Goal: Task Accomplishment & Management: Complete application form

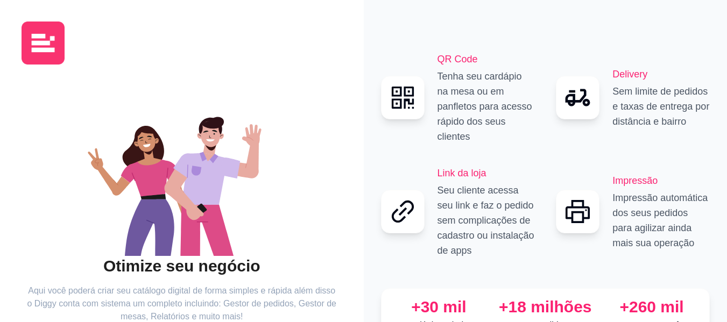
scroll to position [87, 0]
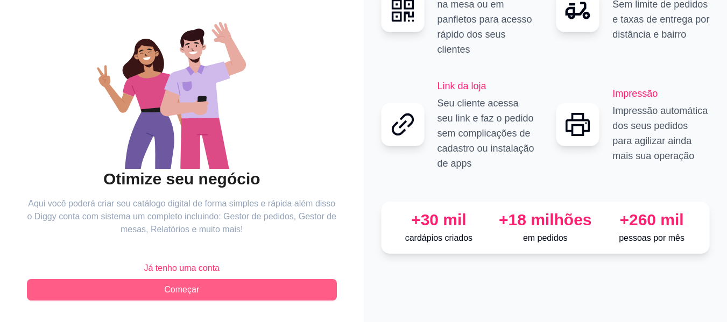
click at [202, 289] on button "Começar" at bounding box center [182, 290] width 310 height 22
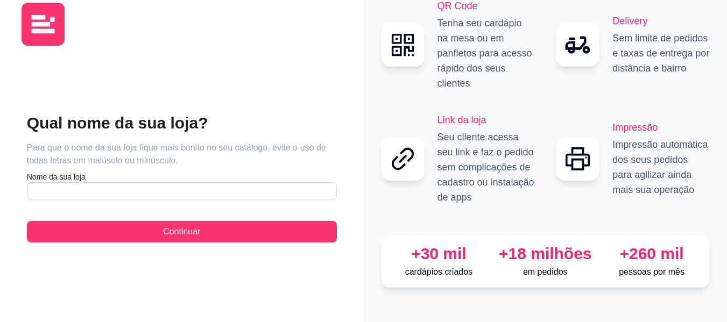
scroll to position [4, 0]
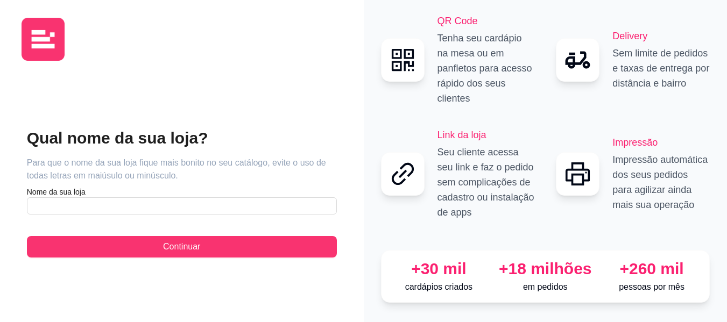
click at [209, 282] on div "Qual nome da sua loja? Para que o nome da sua loja fique mais bonito no seu cat…" at bounding box center [182, 192] width 321 height 246
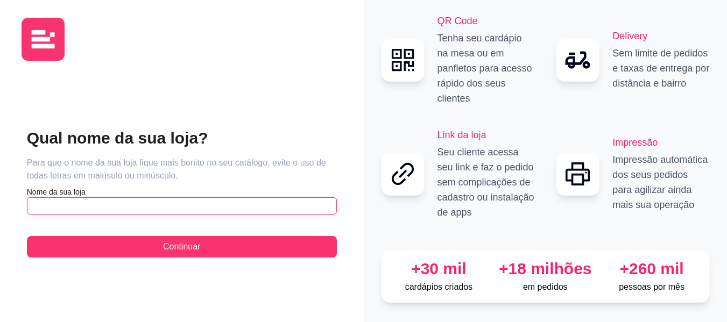
click at [174, 198] on input "text" at bounding box center [182, 206] width 310 height 17
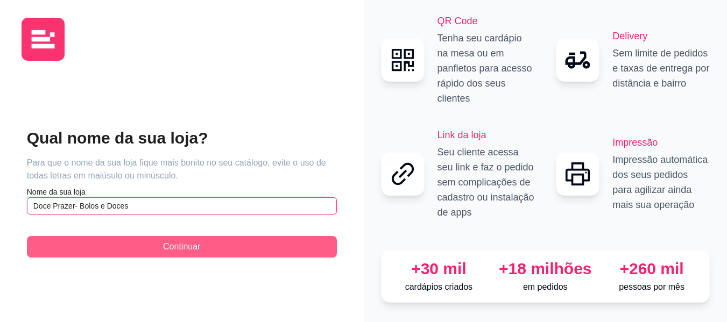
type input "Doce Prazer- Bolos e Doces"
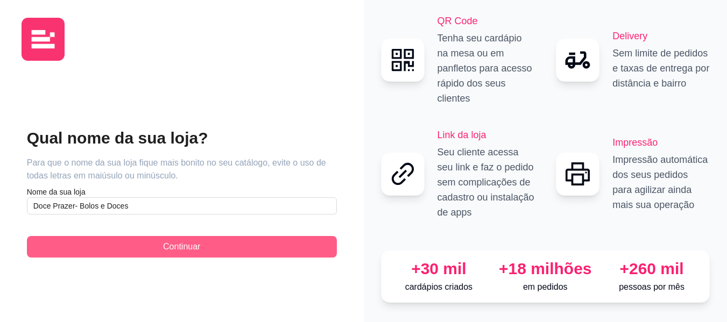
click at [208, 248] on button "Continuar" at bounding box center [182, 247] width 310 height 22
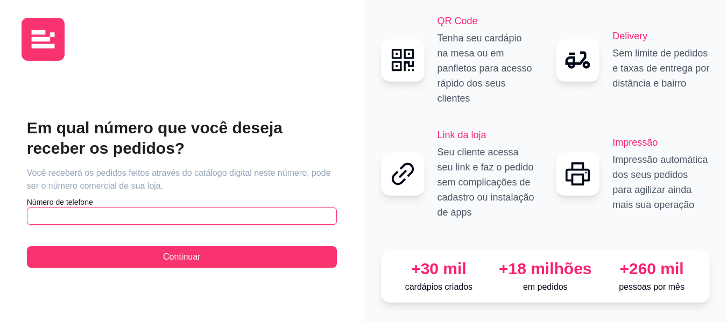
click at [127, 213] on input "text" at bounding box center [182, 216] width 310 height 17
type input "[PHONE_NUMBER]"
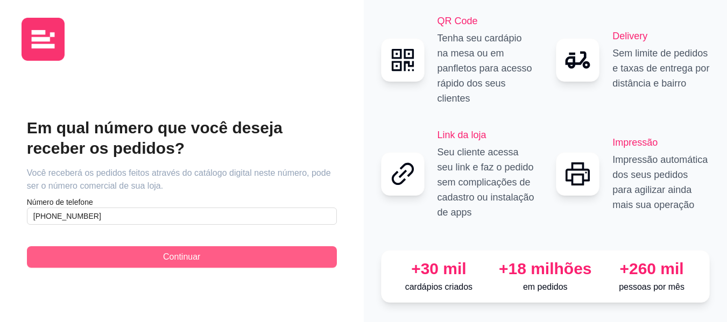
click at [265, 254] on button "Continuar" at bounding box center [182, 257] width 310 height 22
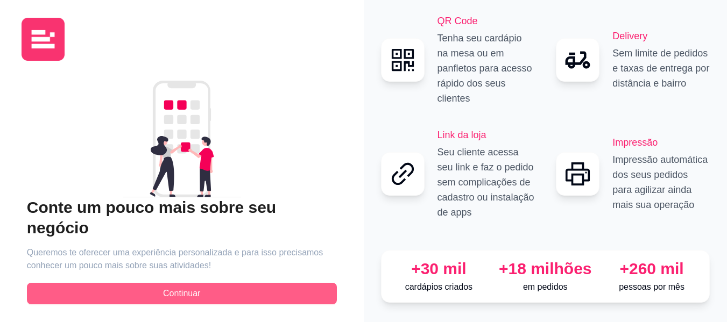
click at [265, 283] on button "Continuar" at bounding box center [182, 294] width 310 height 22
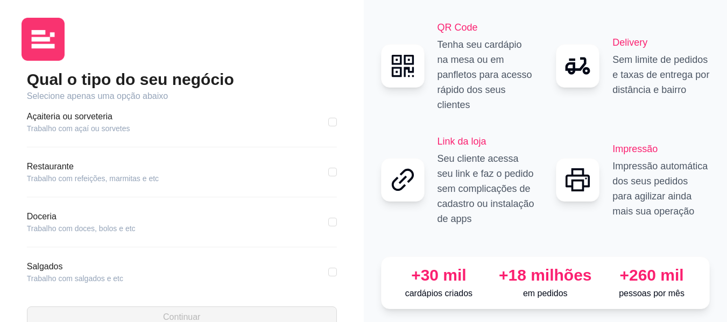
scroll to position [154, 0]
click at [290, 207] on div "Pizzaria Trabalho com pizzaria Hamburgueria Trabalho com hamburgueria Sushi Tra…" at bounding box center [182, 199] width 310 height 193
click at [328, 224] on input "checkbox" at bounding box center [332, 221] width 9 height 9
checkbox input "true"
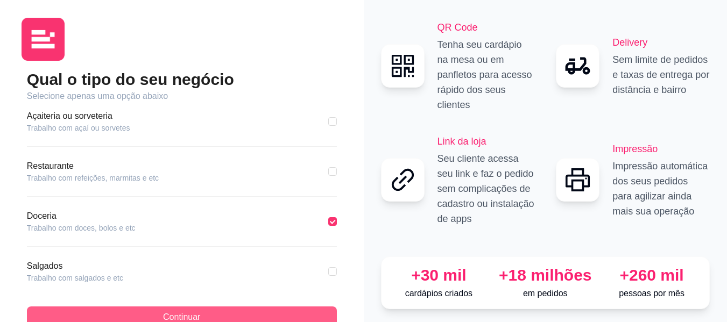
click at [302, 314] on button "Continuar" at bounding box center [182, 318] width 310 height 22
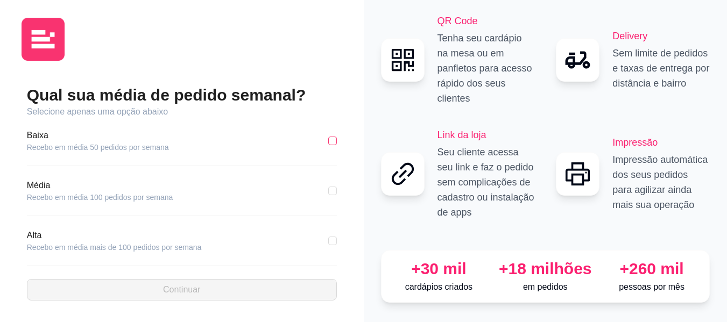
click at [334, 137] on input "checkbox" at bounding box center [332, 141] width 9 height 9
checkbox input "true"
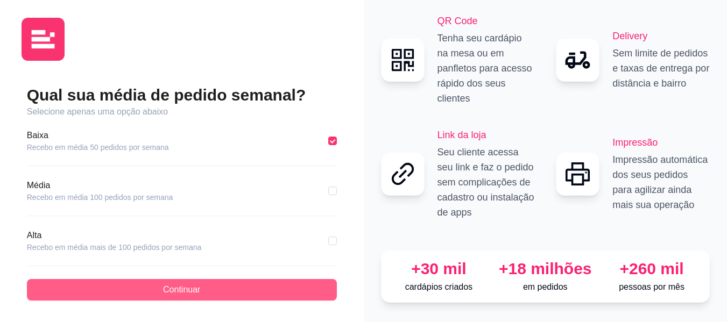
click at [283, 286] on button "Continuar" at bounding box center [182, 290] width 310 height 22
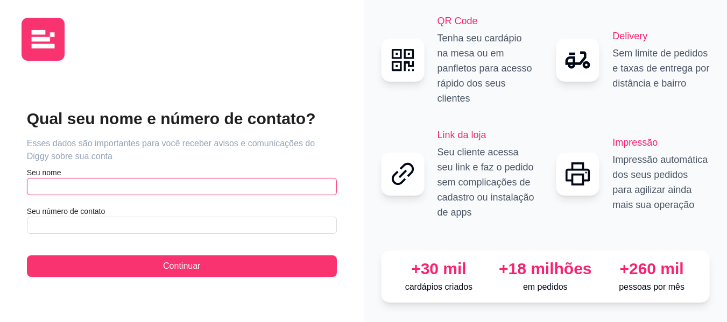
click at [232, 180] on input "text" at bounding box center [182, 186] width 310 height 17
type input "[PERSON_NAME]"
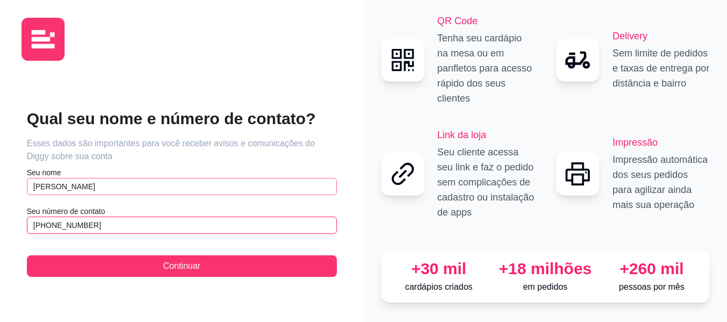
type input "[PHONE_NUMBER]"
click at [27, 256] on button "Continuar" at bounding box center [182, 267] width 310 height 22
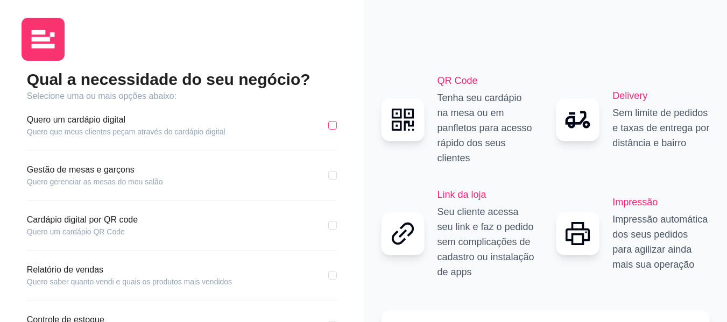
click at [334, 126] on input "checkbox" at bounding box center [332, 125] width 9 height 9
checkbox input "true"
click at [355, 145] on div "Qual a necessidade do seu negócio? Selecione uma ou mais opções abaixo: Quero u…" at bounding box center [182, 226] width 364 height 461
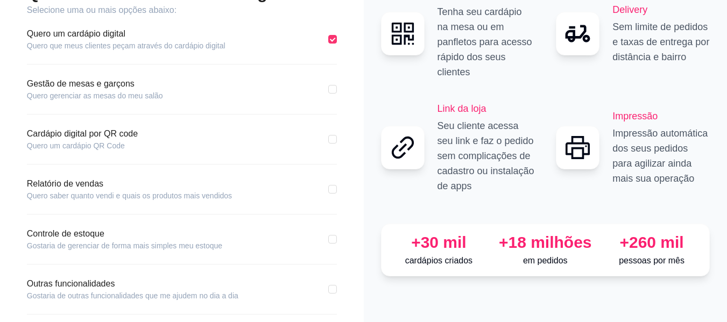
scroll to position [111, 0]
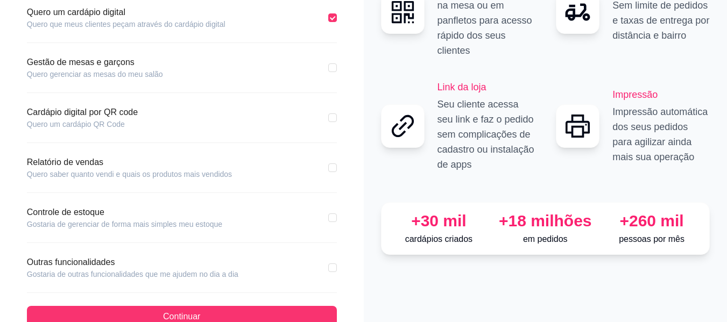
click at [330, 177] on div "Relatório de vendas Quero saber quanto vendi e quais os produtos mais vendidos" at bounding box center [182, 168] width 310 height 24
click at [331, 165] on input "checkbox" at bounding box center [332, 168] width 9 height 9
checkbox input "true"
click at [332, 220] on input "checkbox" at bounding box center [332, 218] width 9 height 9
checkbox input "true"
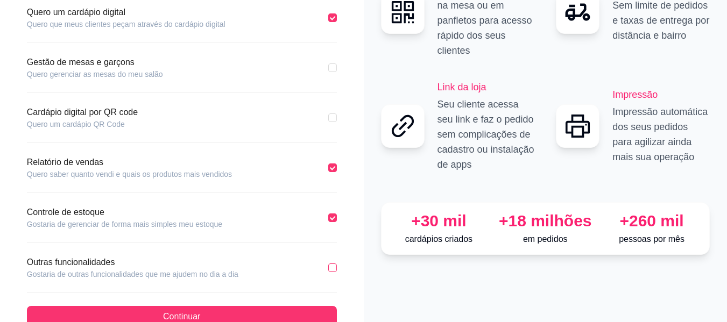
click at [333, 271] on input "checkbox" at bounding box center [332, 268] width 9 height 9
checkbox input "true"
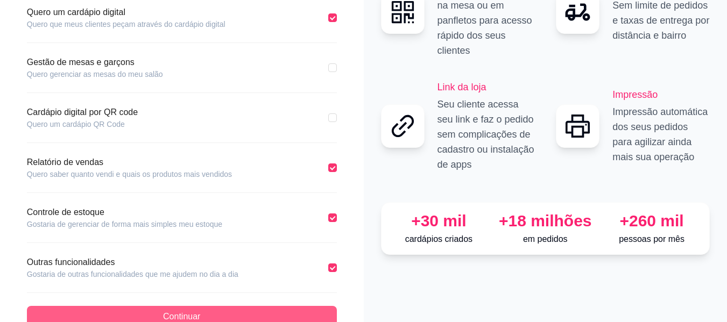
click at [320, 312] on button "Continuar" at bounding box center [182, 317] width 310 height 22
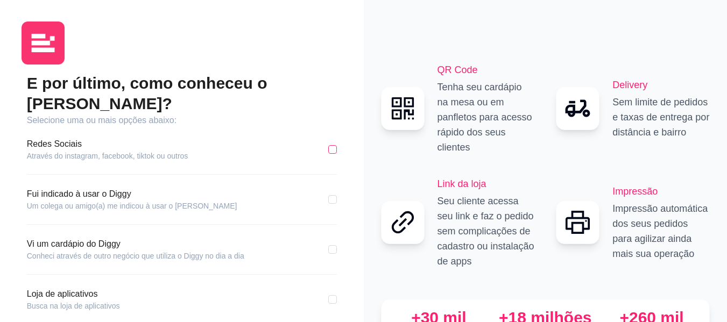
click at [334, 145] on input "checkbox" at bounding box center [332, 149] width 9 height 9
checkbox input "true"
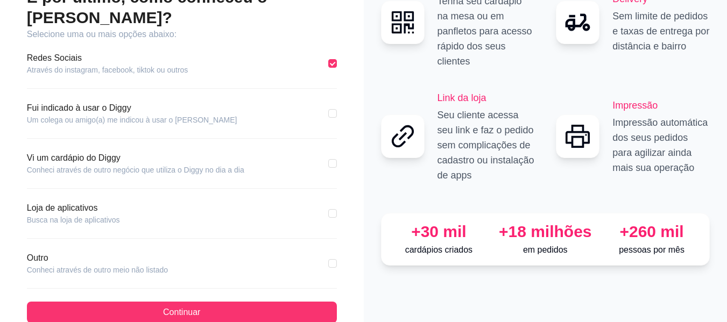
scroll to position [88, 0]
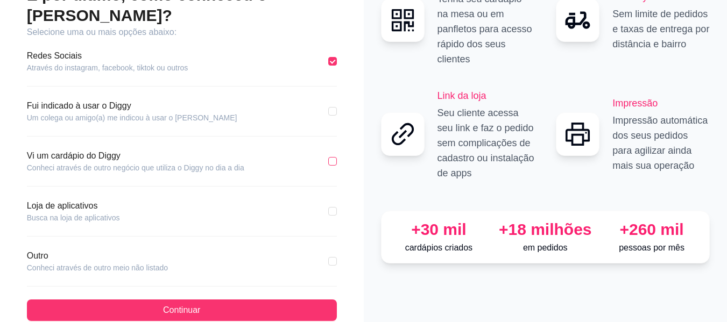
click at [332, 157] on input "checkbox" at bounding box center [332, 161] width 9 height 9
checkbox input "true"
checkbox input "false"
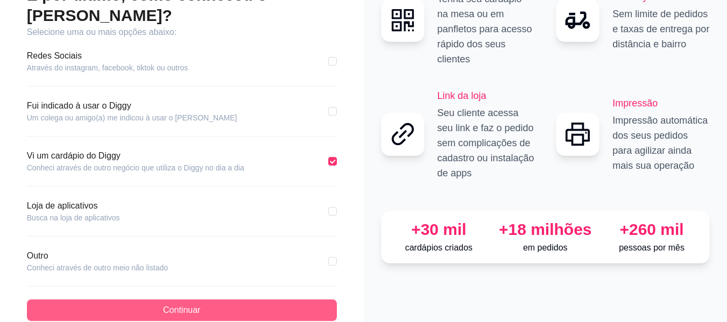
click at [281, 300] on button "Continuar" at bounding box center [182, 311] width 310 height 22
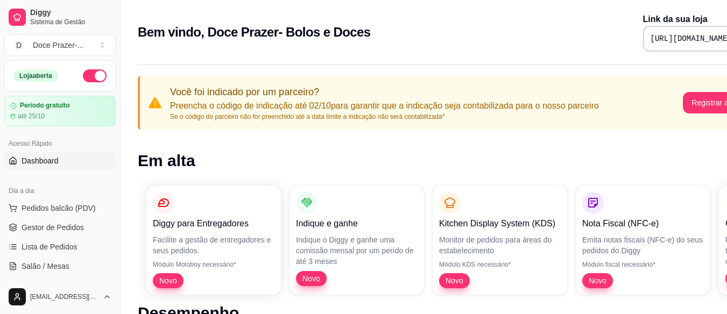
click at [118, 133] on button "Toggle Sidebar" at bounding box center [120, 157] width 9 height 314
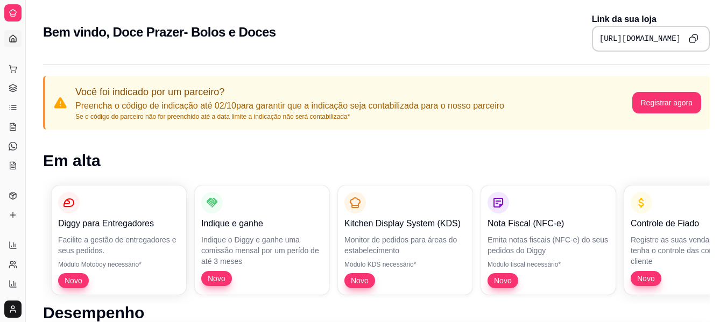
click at [13, 43] on div "Dia a dia" at bounding box center [12, 51] width 17 height 17
click at [24, 74] on button "Toggle Sidebar" at bounding box center [25, 161] width 9 height 322
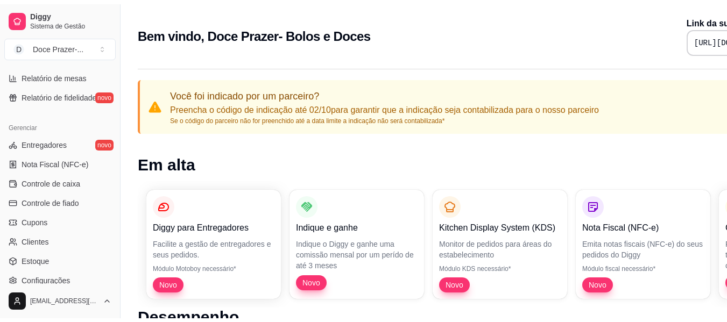
scroll to position [412, 0]
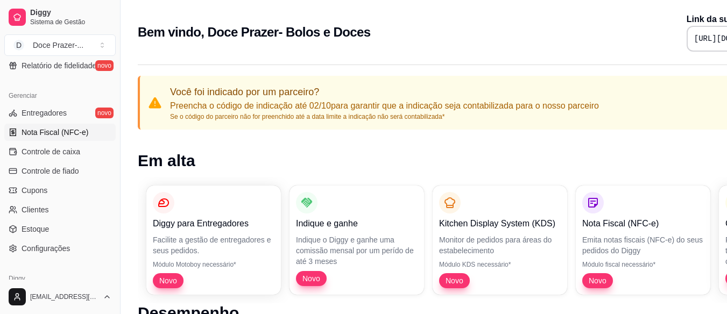
click at [73, 124] on link "Nota Fiscal (NFC-e)" at bounding box center [59, 132] width 111 height 17
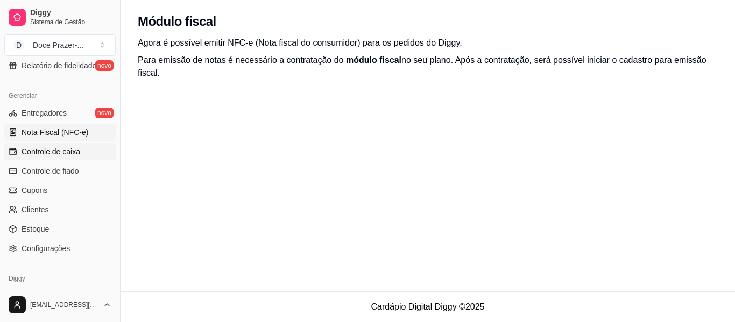
click at [68, 147] on span "Controle de caixa" at bounding box center [51, 151] width 59 height 11
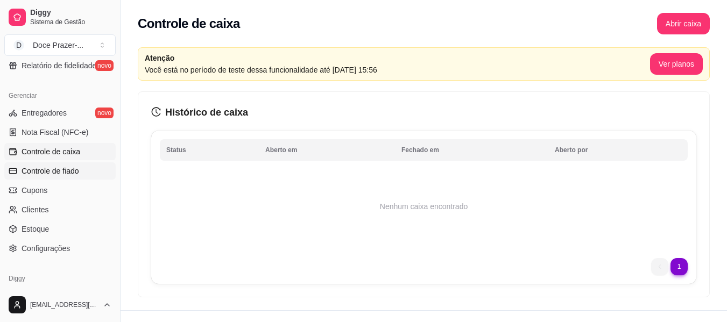
click at [52, 170] on span "Controle de fiado" at bounding box center [51, 171] width 58 height 11
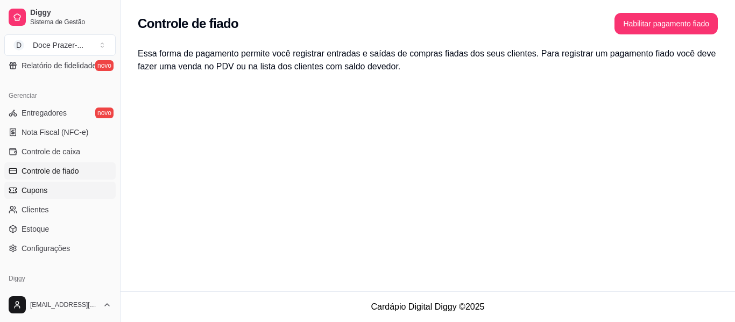
click at [31, 193] on span "Cupons" at bounding box center [35, 190] width 26 height 11
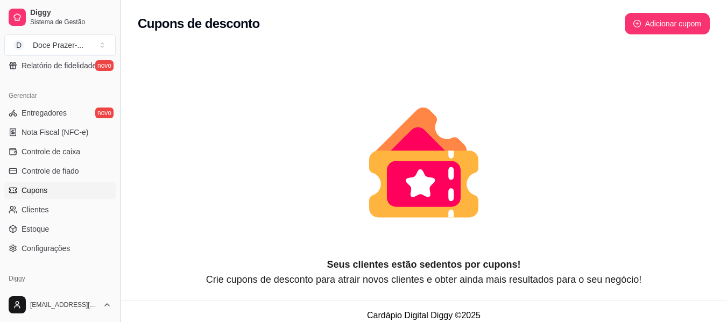
click at [116, 237] on button "Toggle Sidebar" at bounding box center [120, 161] width 9 height 322
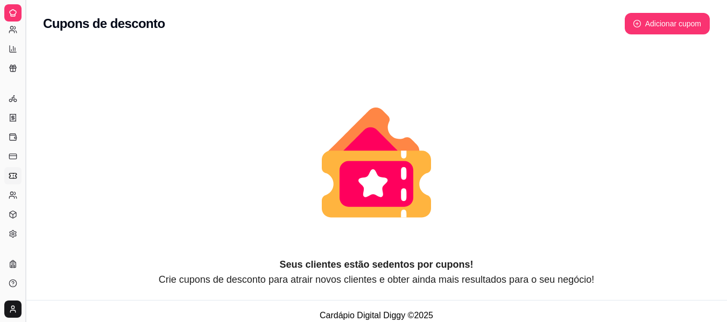
scroll to position [235, 0]
click at [27, 248] on button "Toggle Sidebar" at bounding box center [25, 161] width 9 height 322
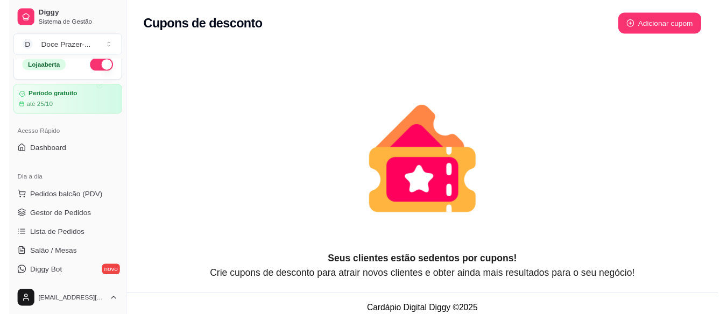
scroll to position [0, 0]
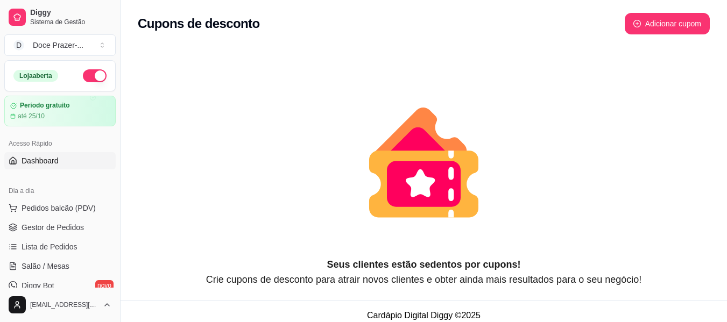
click at [50, 160] on span "Dashboard" at bounding box center [40, 161] width 37 height 11
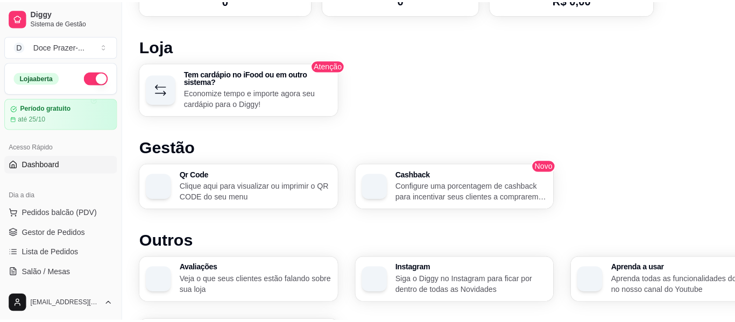
scroll to position [609, 0]
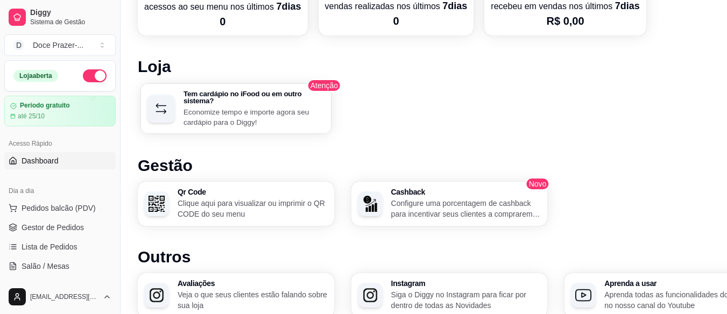
click at [251, 112] on p "Economize tempo e importe agora seu cardápio para o Diggy!" at bounding box center [254, 117] width 141 height 21
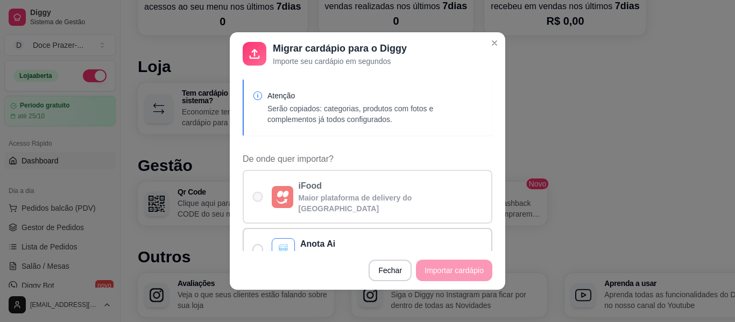
click at [322, 205] on label "iFood Maior plataforma de delivery do [GEOGRAPHIC_DATA]" at bounding box center [368, 197] width 250 height 54
click at [259, 205] on input "iFood Maior plataforma de delivery do [GEOGRAPHIC_DATA]" at bounding box center [255, 202] width 7 height 7
radio input "true"
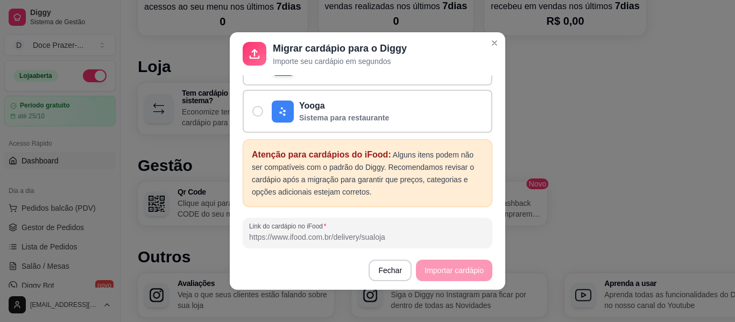
scroll to position [258, 0]
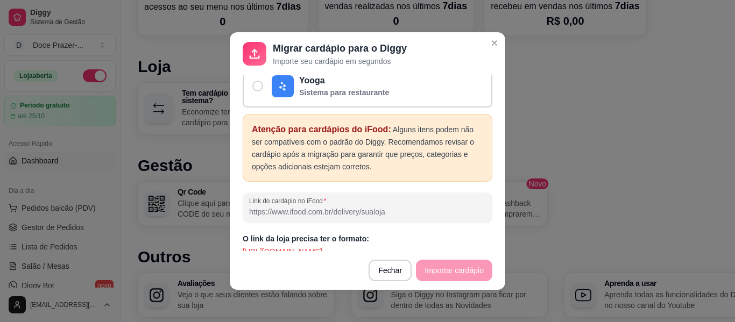
click at [418, 207] on input "Link do cardápio no iFood" at bounding box center [367, 212] width 237 height 11
paste input "[URL][DOMAIN_NAME]"
type input "[URL][DOMAIN_NAME]"
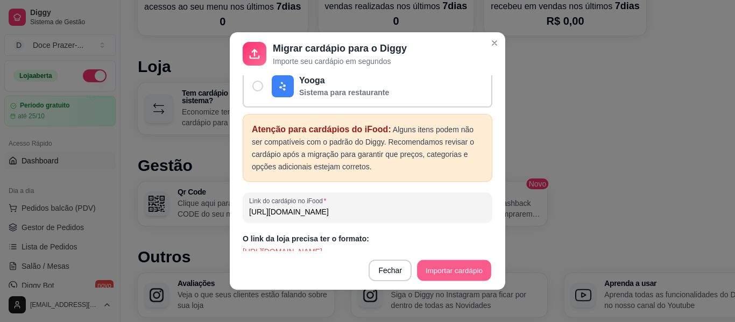
click at [441, 272] on button "Importar cardápio" at bounding box center [454, 270] width 74 height 21
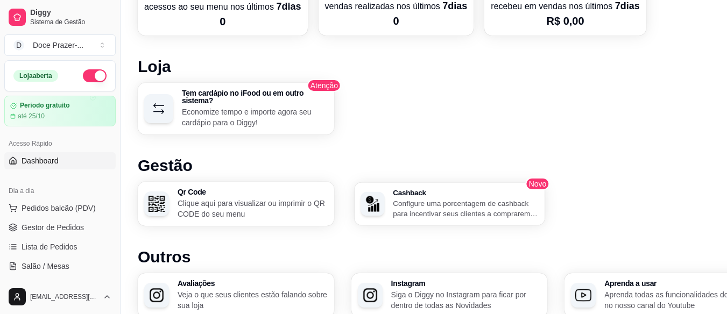
click at [512, 205] on p "Configure uma porcentagem de cashback para incentivar seus clientes a comprarem…" at bounding box center [465, 208] width 145 height 21
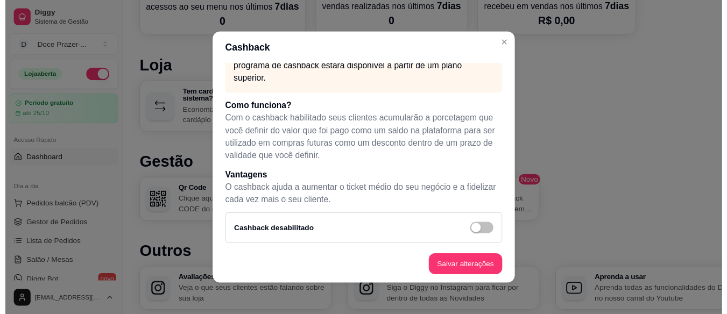
scroll to position [36, 0]
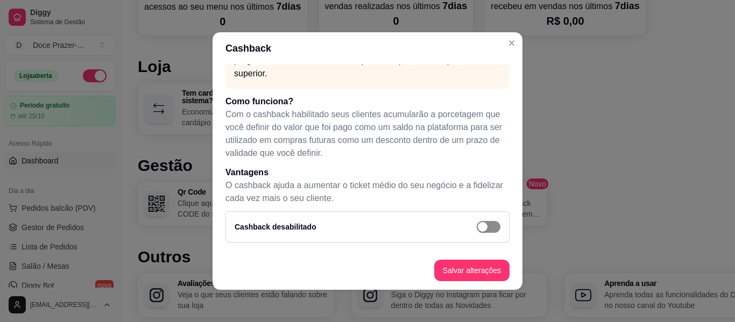
click at [478, 230] on div "button" at bounding box center [483, 227] width 10 height 10
click at [479, 271] on button "Salvar alterações" at bounding box center [471, 270] width 73 height 21
click at [486, 273] on button "Salvar alterações" at bounding box center [471, 270] width 73 height 21
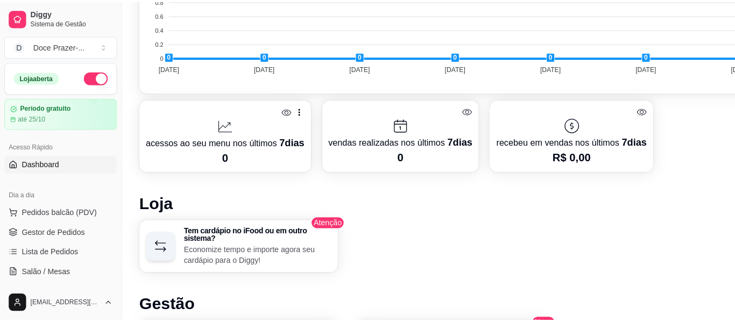
scroll to position [544, 0]
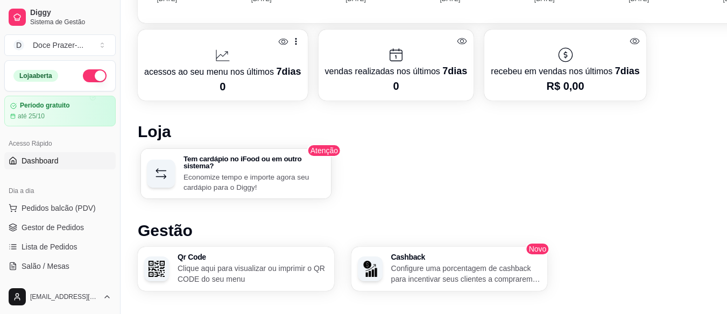
click at [304, 176] on p "Economize tempo e importe agora seu cardápio para o Diggy!" at bounding box center [254, 182] width 141 height 21
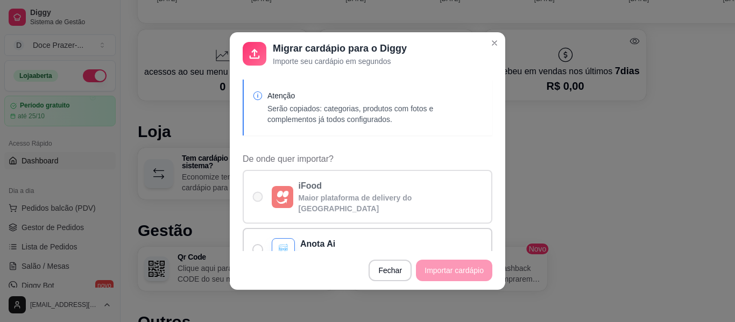
click at [322, 212] on label "iFood Maior plataforma de delivery do [GEOGRAPHIC_DATA]" at bounding box center [368, 197] width 250 height 54
click at [259, 206] on input "iFood Maior plataforma de delivery do [GEOGRAPHIC_DATA]" at bounding box center [255, 202] width 7 height 7
radio input "true"
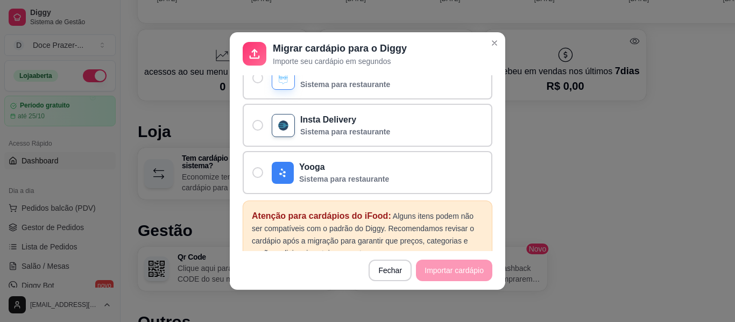
scroll to position [258, 0]
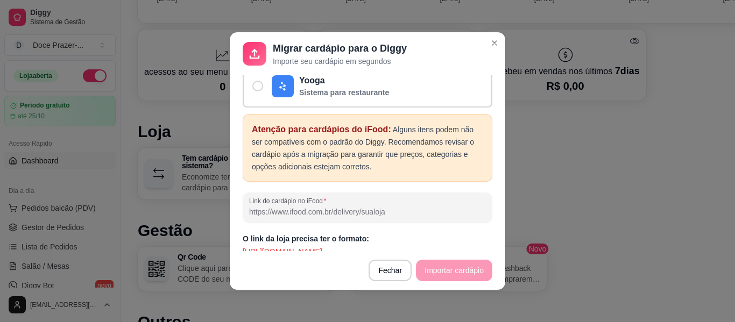
click at [366, 207] on input "Link do cardápio no iFood" at bounding box center [367, 212] width 237 height 11
paste input "[URL][DOMAIN_NAME]"
type input "[URL][DOMAIN_NAME]"
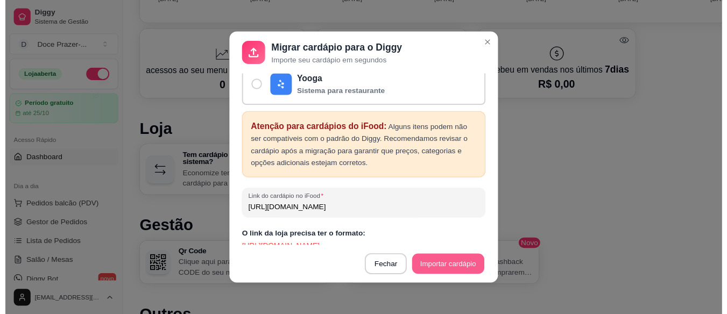
scroll to position [0, 0]
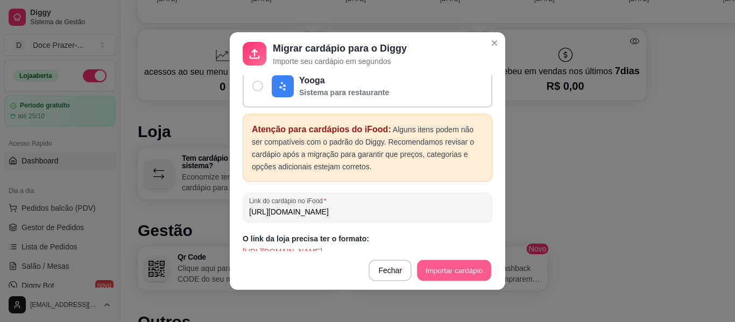
click at [445, 270] on button "Importar cardápio" at bounding box center [454, 270] width 74 height 21
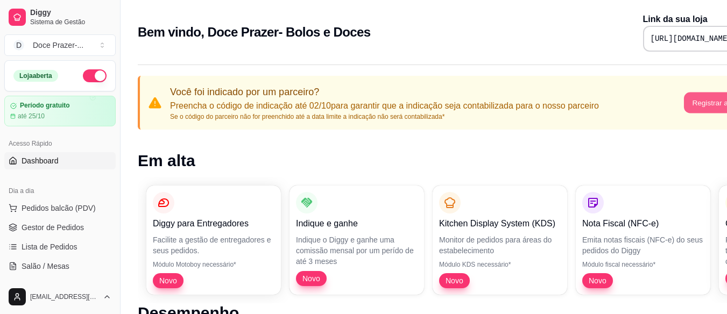
click at [715, 111] on button "Registrar agora" at bounding box center [717, 103] width 67 height 21
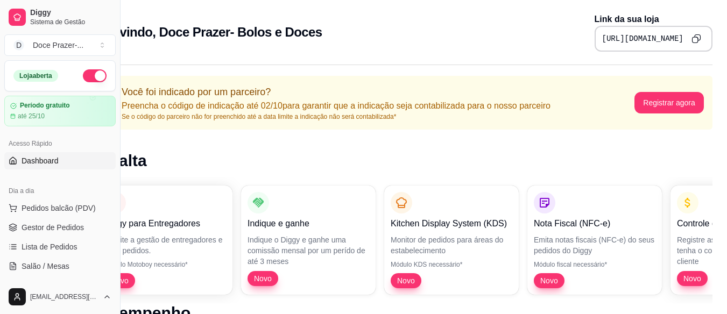
click at [666, 188] on div "Diggy para Entregadores Facilite a gestão de entregadores e seus pedidos. Módul…" at bounding box center [400, 240] width 623 height 126
drag, startPoint x: 666, startPoint y: 188, endPoint x: 690, endPoint y: 217, distance: 37.5
click at [690, 217] on div "Diggy para Entregadores Facilite a gestão de entregadores e seus pedidos. Módul…" at bounding box center [400, 240] width 623 height 126
click at [503, 263] on div "Diggy para Entregadores Facilite a gestão de entregadores e seus pedidos. Módul…" at bounding box center [400, 240] width 623 height 126
click at [686, 273] on span "Novo" at bounding box center [692, 278] width 26 height 11
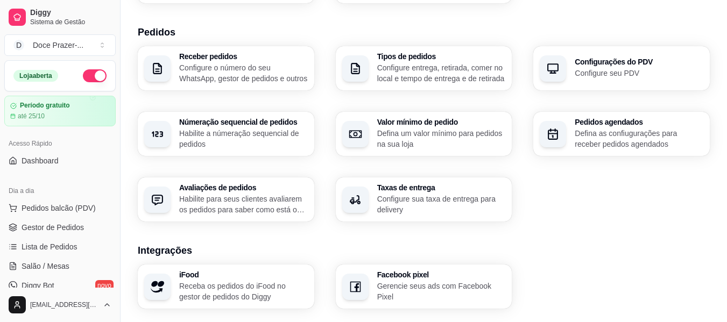
scroll to position [258, 0]
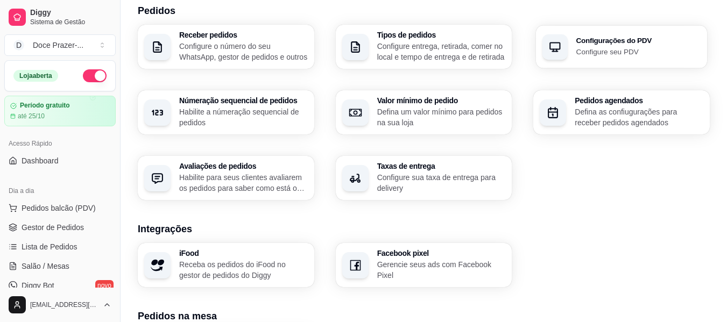
click at [553, 60] on div "Configurações do PDV Configure seu PDV" at bounding box center [621, 46] width 171 height 43
click at [235, 265] on p "Receba os pedidos do iFood no gestor de pedidos do Diggy" at bounding box center [243, 269] width 124 height 21
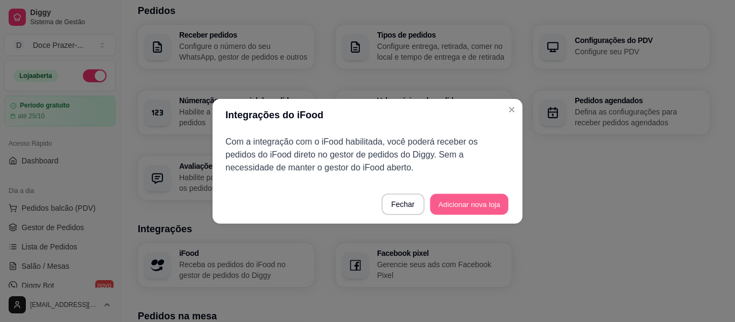
click at [475, 203] on button "Adicionar nova loja" at bounding box center [469, 204] width 79 height 21
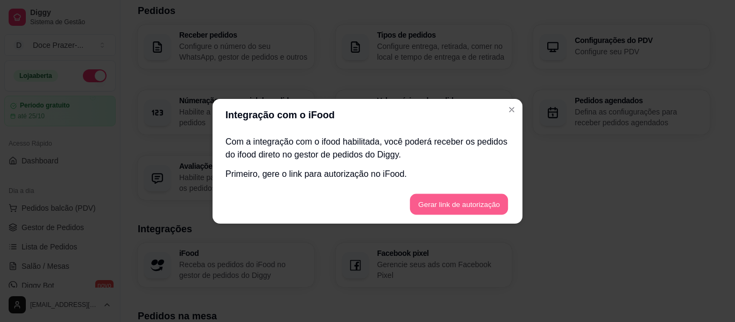
click at [475, 203] on button "Gerar link de autorização" at bounding box center [459, 204] width 98 height 21
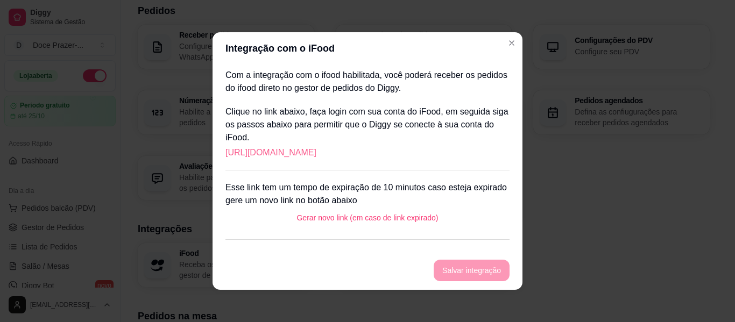
click at [316, 155] on link "[URL][DOMAIN_NAME]" at bounding box center [270, 152] width 91 height 13
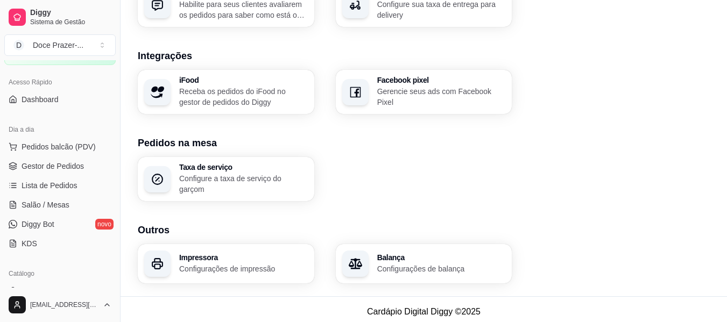
scroll to position [0, 0]
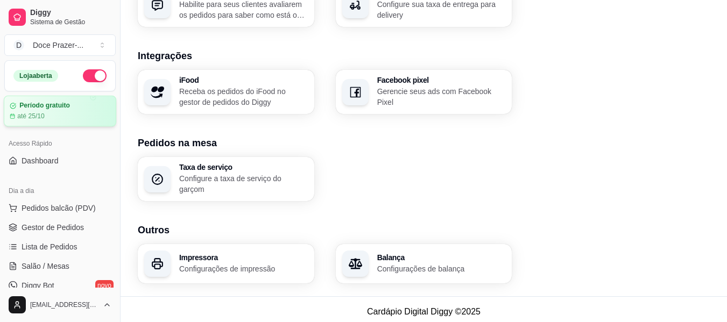
click at [64, 117] on div "até 25/10" at bounding box center [60, 116] width 101 height 9
